Goal: Task Accomplishment & Management: Manage account settings

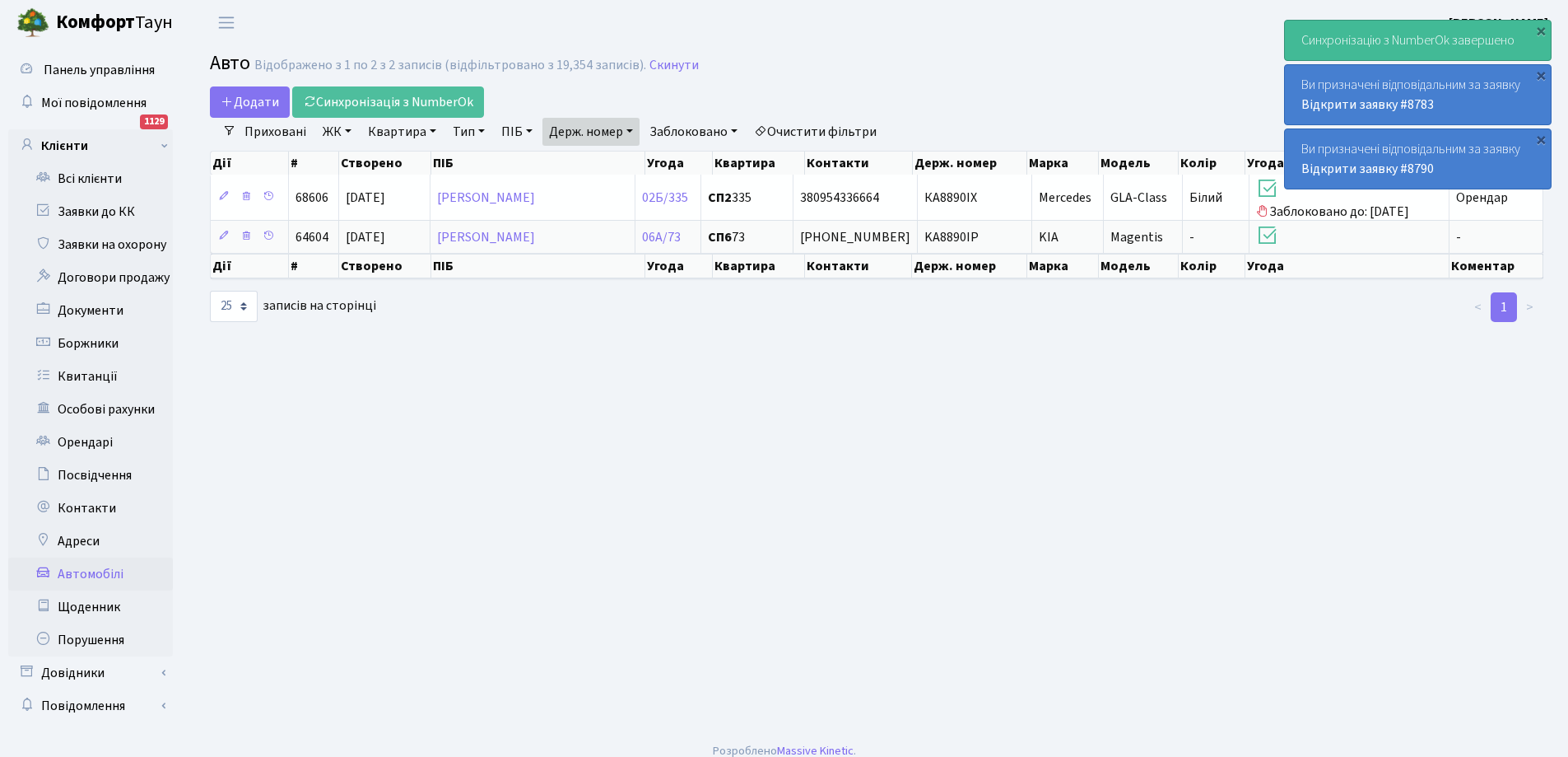
select select "25"
click at [102, 214] on link "Заявки до КК" at bounding box center [91, 211] width 165 height 33
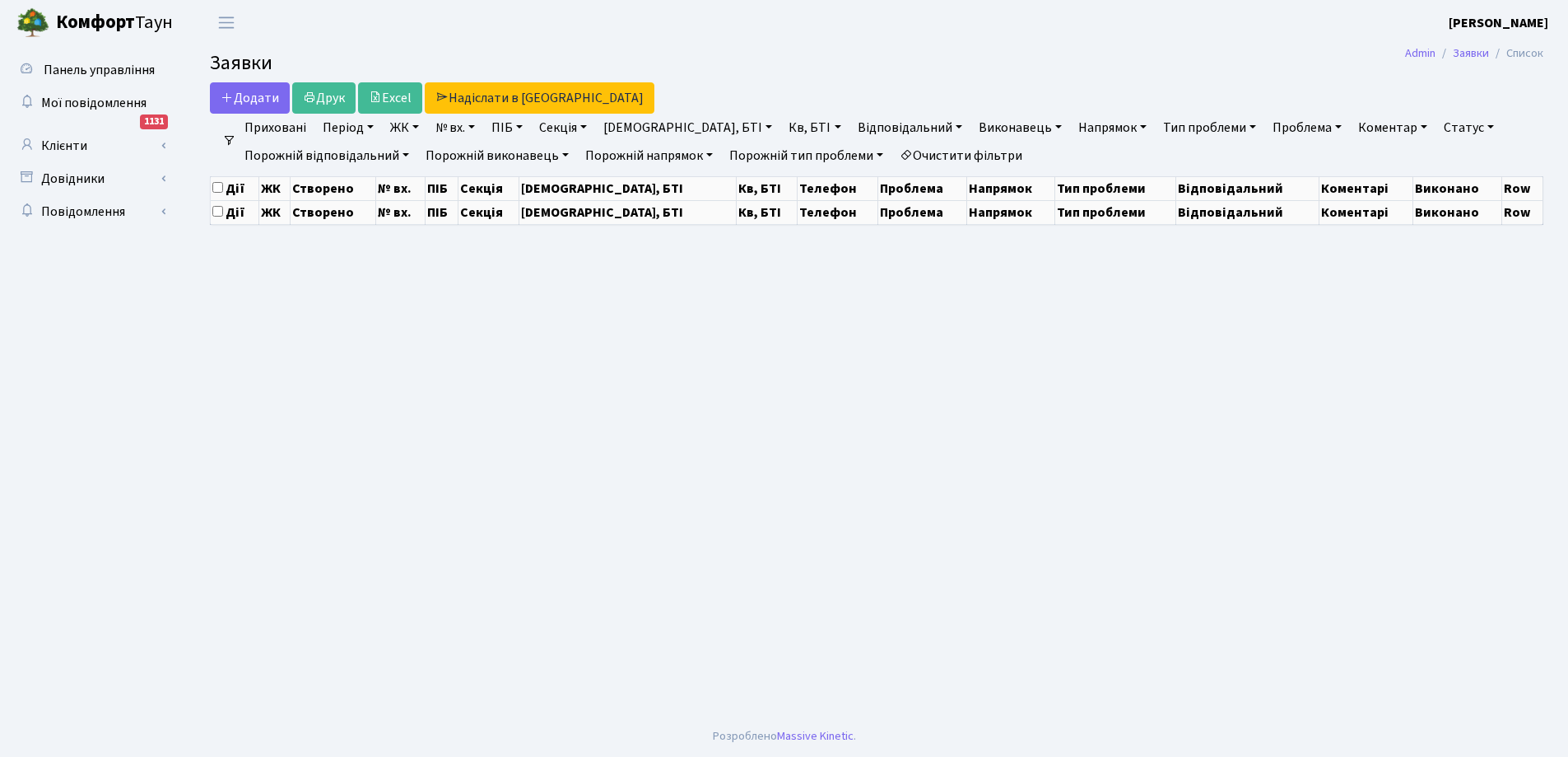
select select "25"
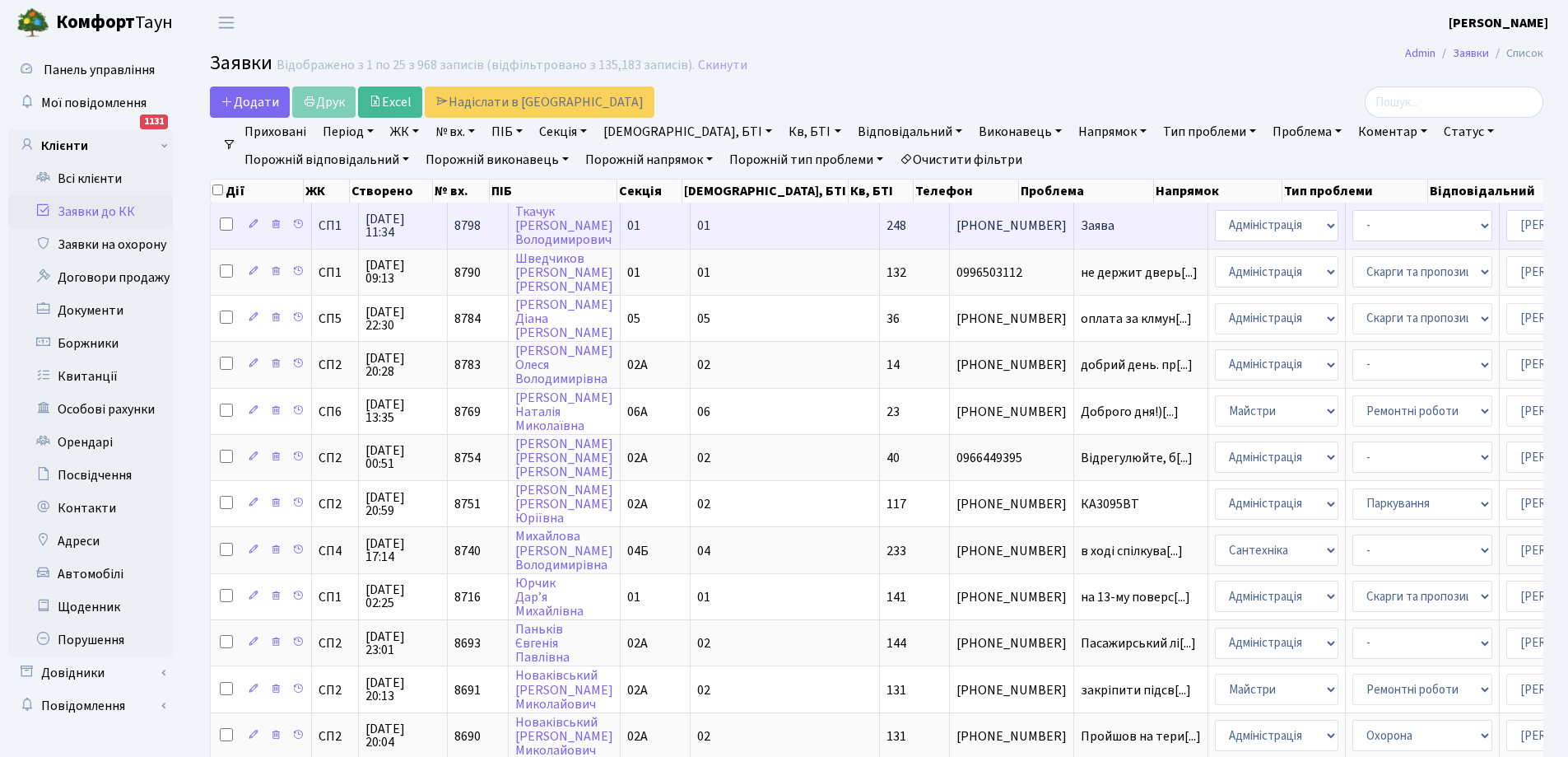
click at [1081, 224] on span "Заява" at bounding box center [1141, 225] width 120 height 13
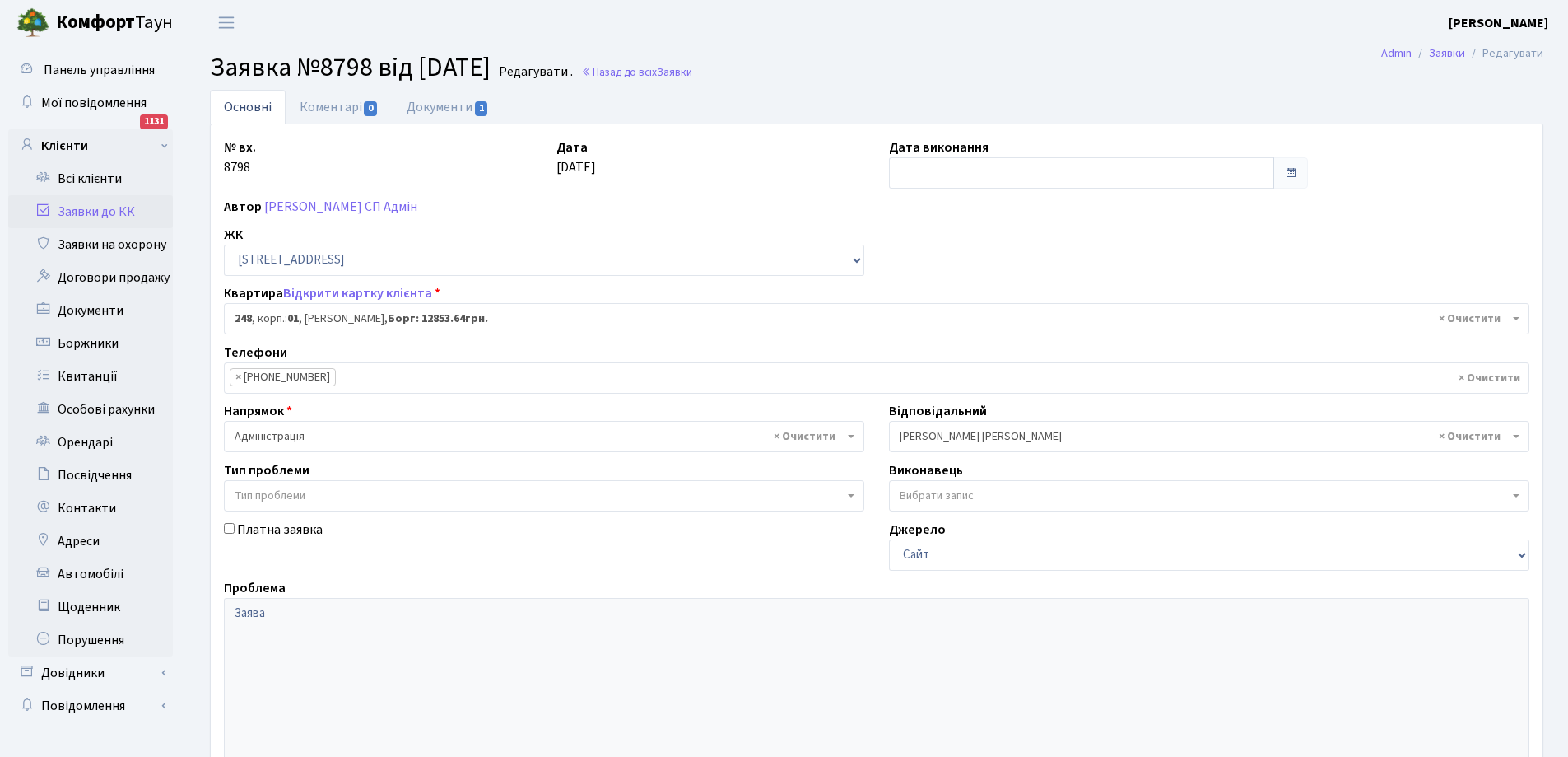
select select "20173"
click at [437, 106] on link "Документи 1" at bounding box center [447, 106] width 111 height 34
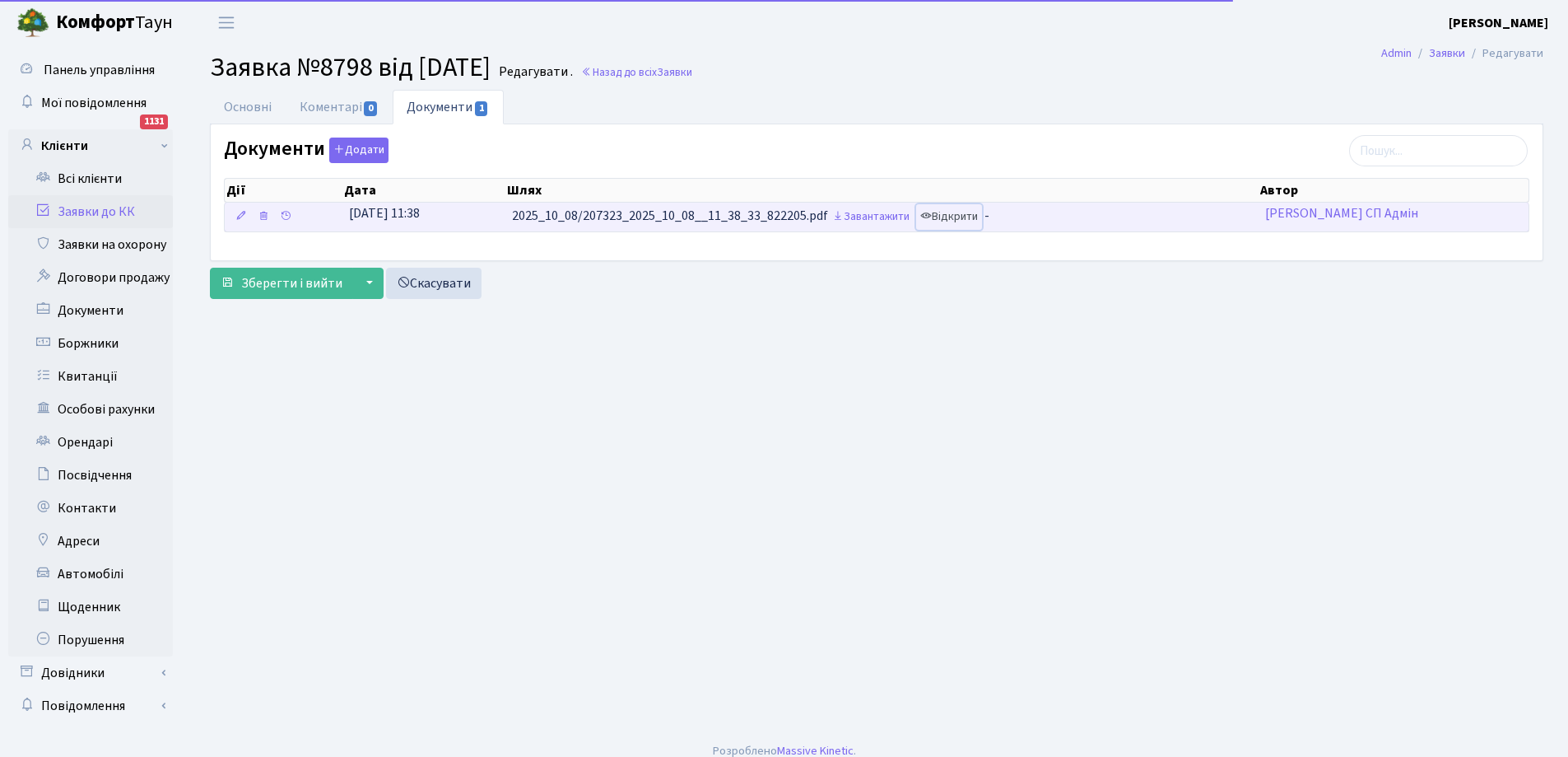
click at [953, 219] on link "Відкрити" at bounding box center [950, 217] width 66 height 26
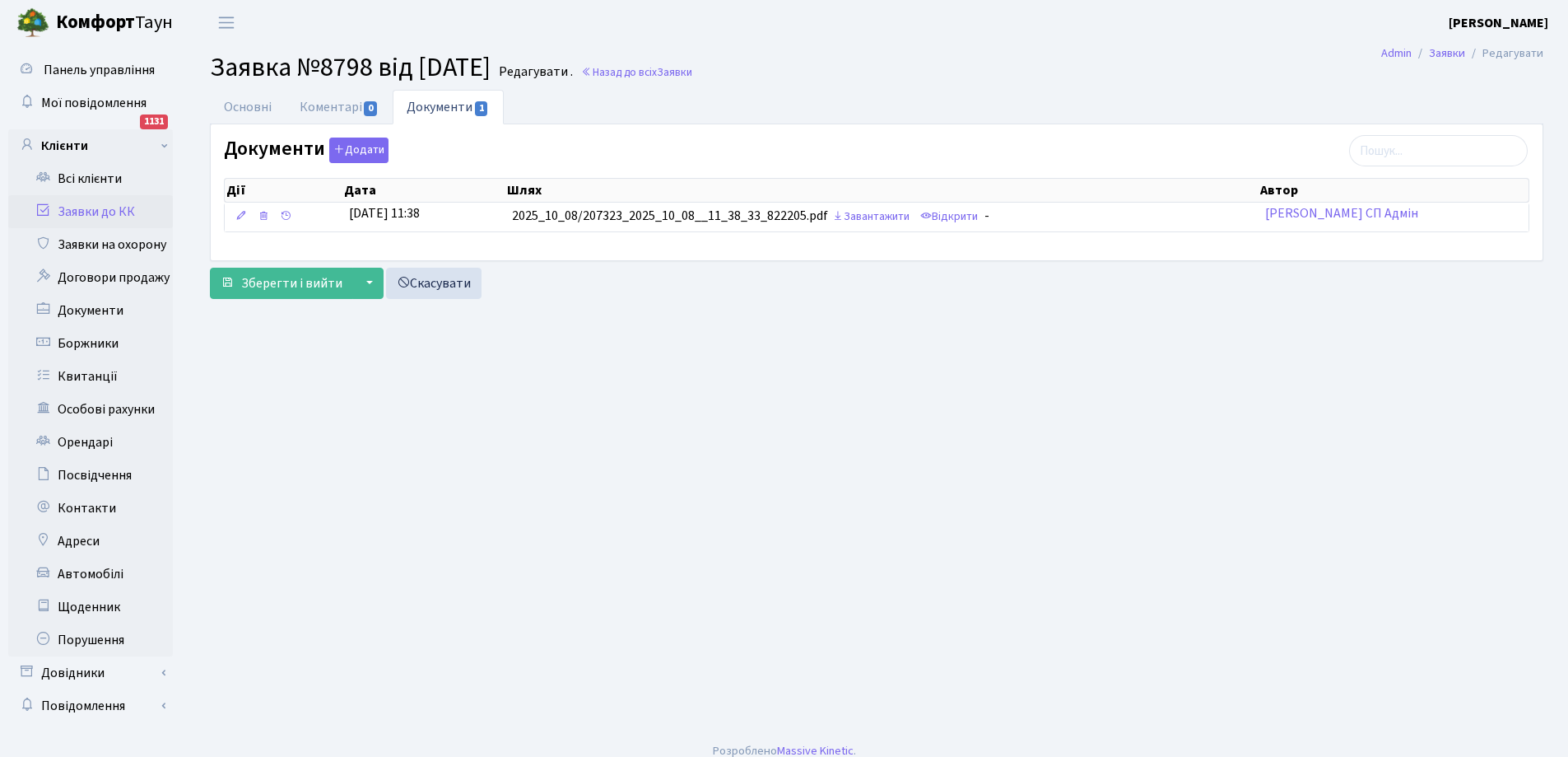
scroll to position [15, 0]
